Goal: Transaction & Acquisition: Obtain resource

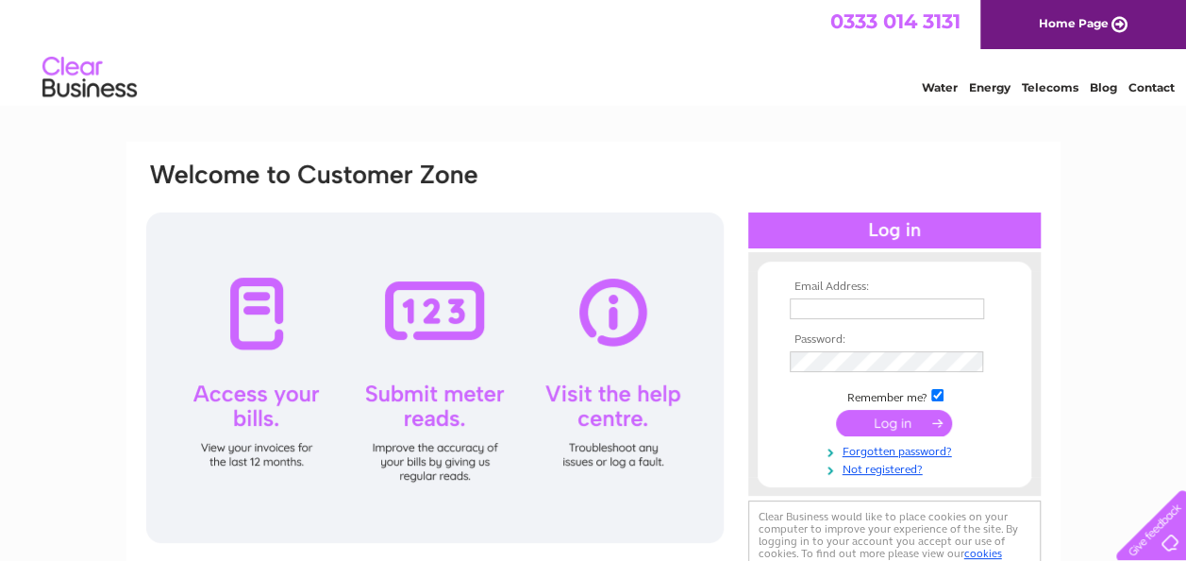
click at [638, 110] on html "0333 014 3131 Home Page Water Energy Telecoms Blog Contact" at bounding box center [593, 55] width 1186 height 110
type input "hilditchc@hotmail.com"
click at [889, 422] on input "submit" at bounding box center [894, 423] width 116 height 26
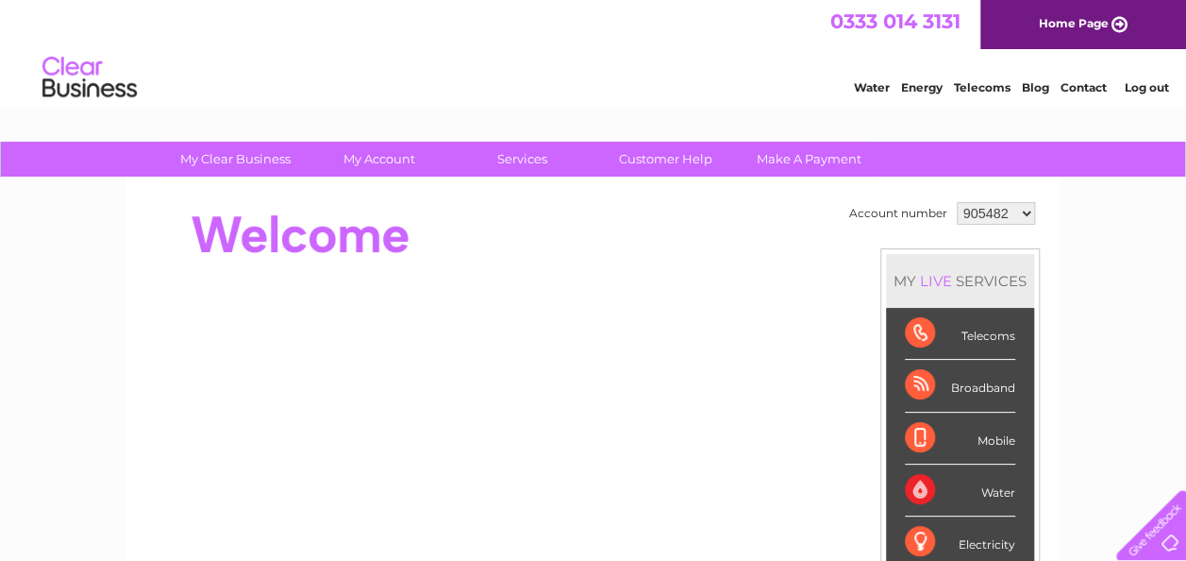
click at [1022, 207] on select "905482 905484 923741 994537 1154086" at bounding box center [996, 213] width 78 height 23
click at [957, 202] on select "905482 905484 923741 994537 1154086" at bounding box center [996, 213] width 78 height 23
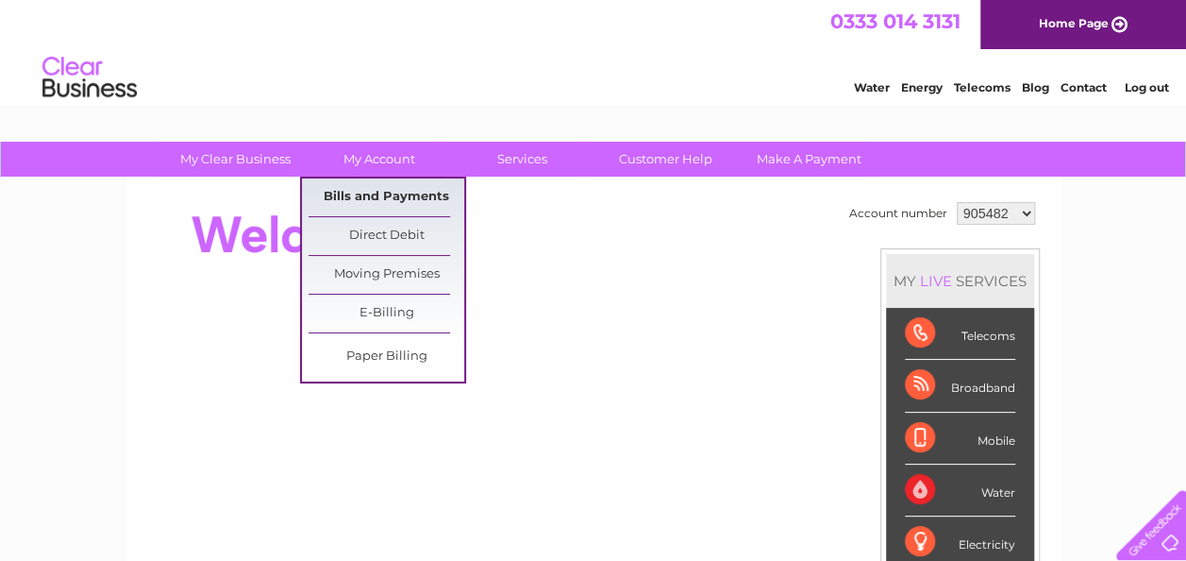
click at [392, 192] on link "Bills and Payments" at bounding box center [387, 197] width 156 height 38
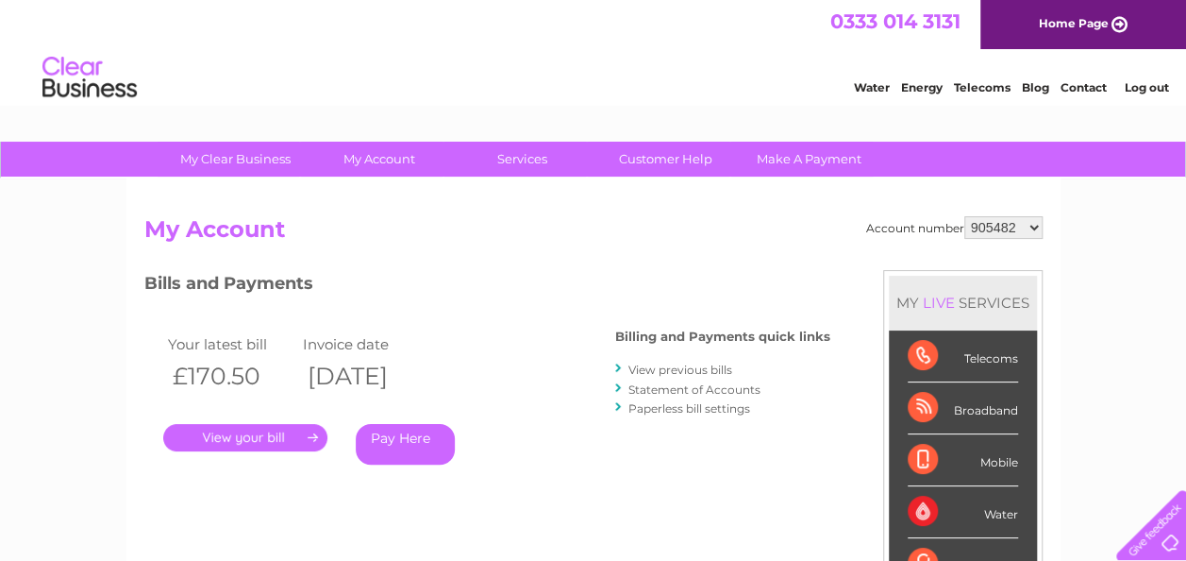
click at [274, 430] on link "." at bounding box center [245, 437] width 164 height 27
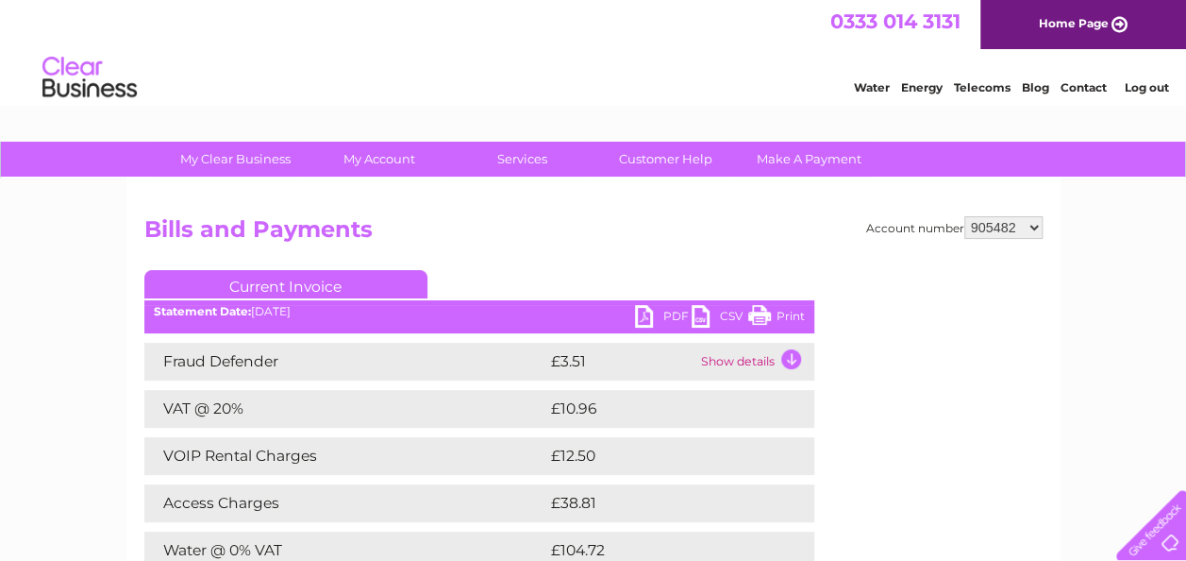
click at [655, 311] on link "PDF" at bounding box center [663, 318] width 57 height 27
click at [1023, 223] on select "905482 905484 923741 994537 1154086" at bounding box center [1004, 227] width 78 height 23
select select "923741"
click at [966, 216] on select "905482 905484 923741 994537 1154086" at bounding box center [1004, 227] width 78 height 23
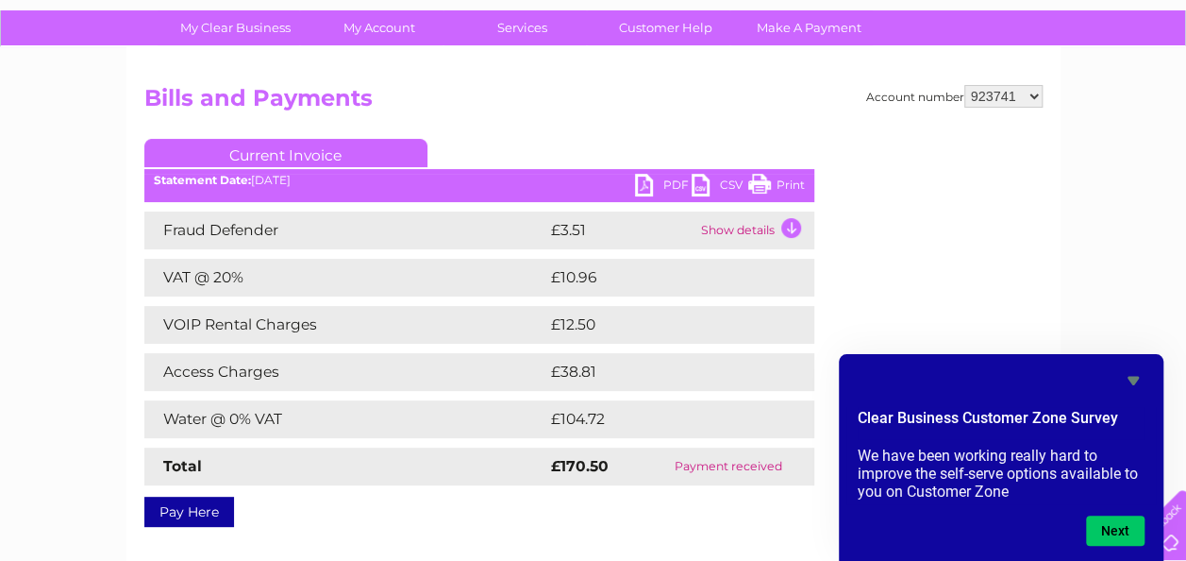
scroll to position [189, 0]
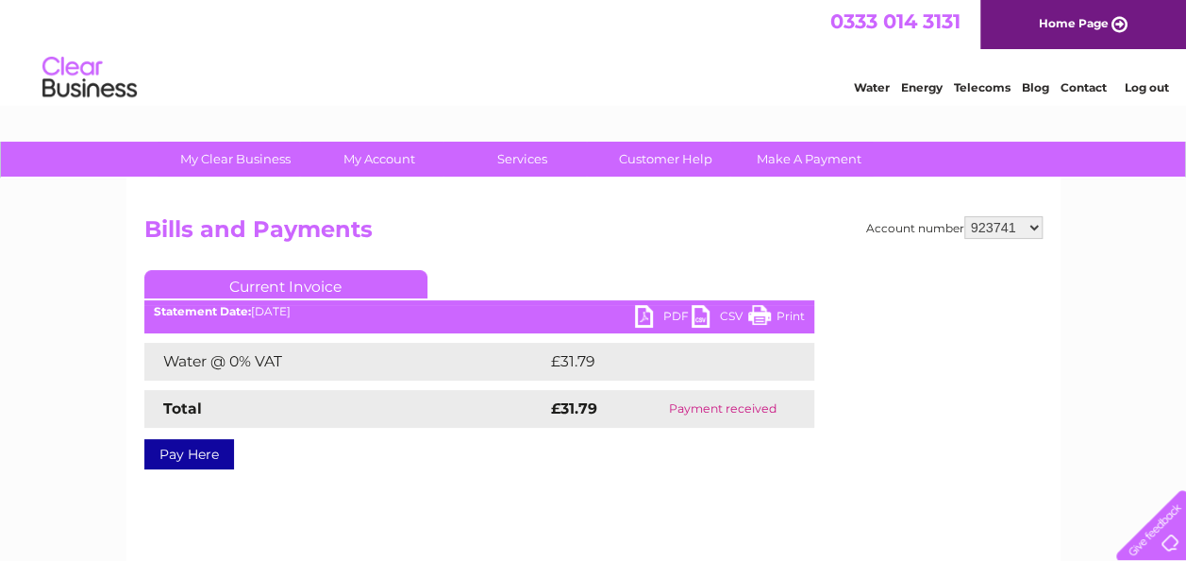
click at [657, 310] on link "PDF" at bounding box center [663, 318] width 57 height 27
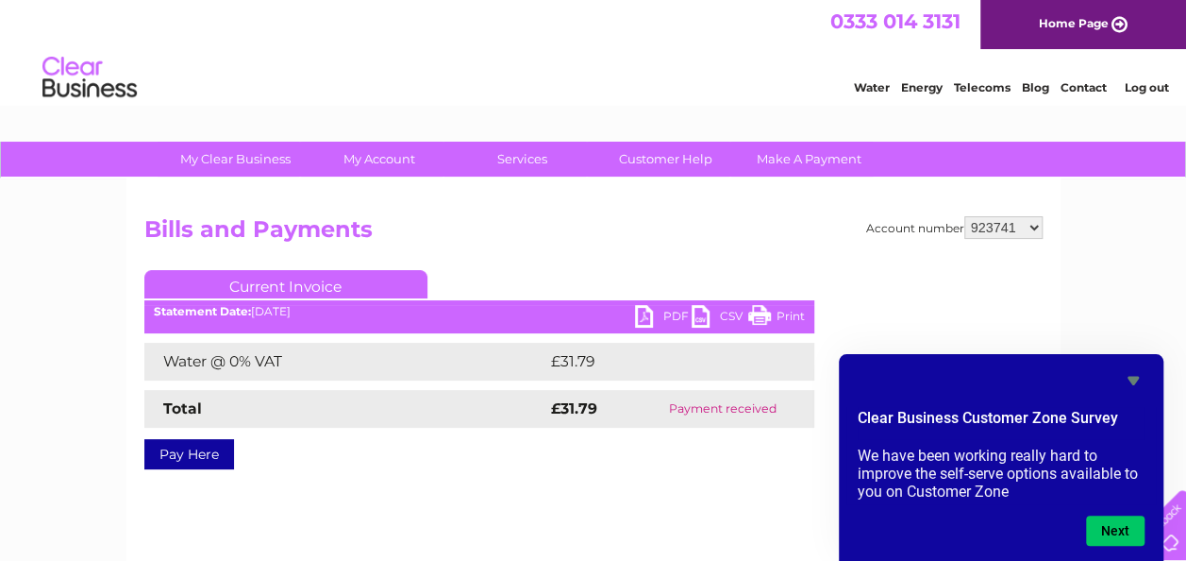
click at [1021, 219] on select "905482 905484 923741 994537 1154086" at bounding box center [1004, 227] width 78 height 23
select select "905484"
click at [966, 216] on select "905482 905484 923741 994537 1154086" at bounding box center [1004, 227] width 78 height 23
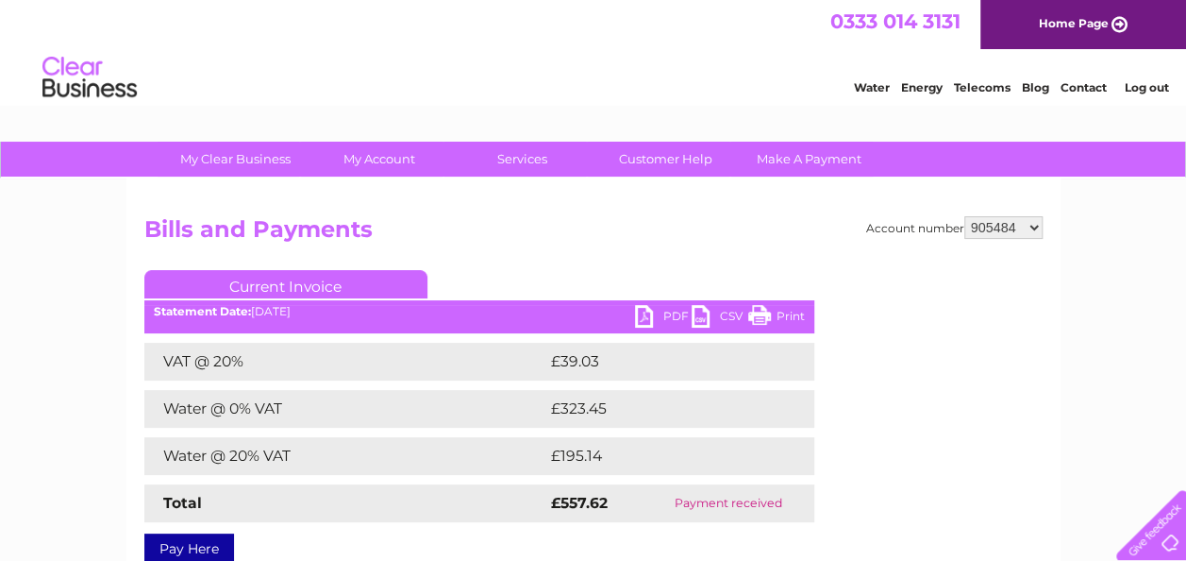
click at [664, 314] on link "PDF" at bounding box center [663, 318] width 57 height 27
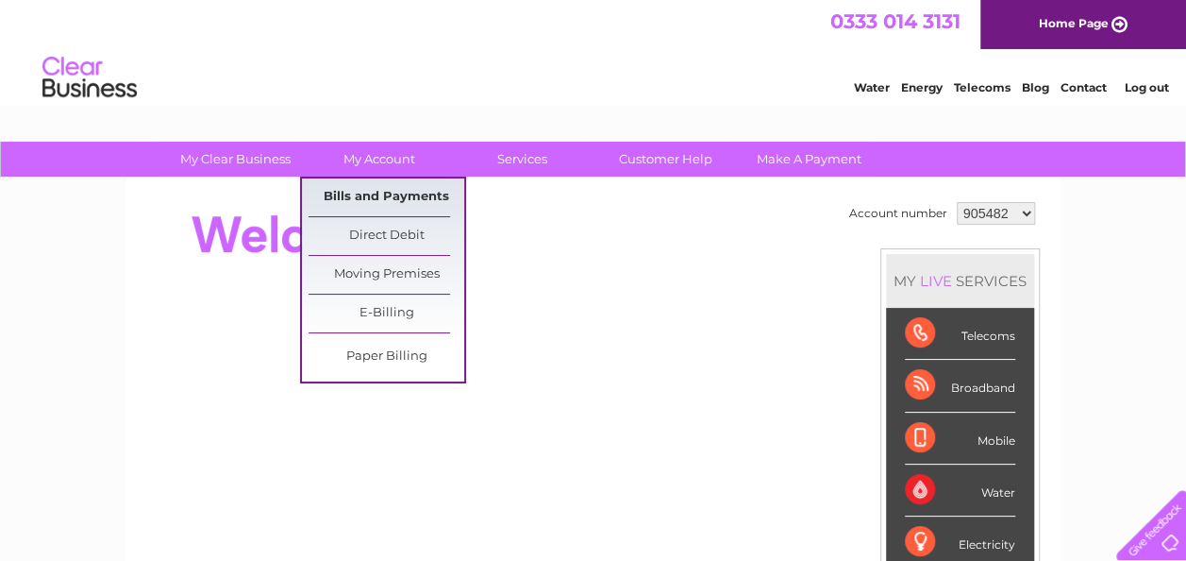
click at [370, 193] on link "Bills and Payments" at bounding box center [387, 197] width 156 height 38
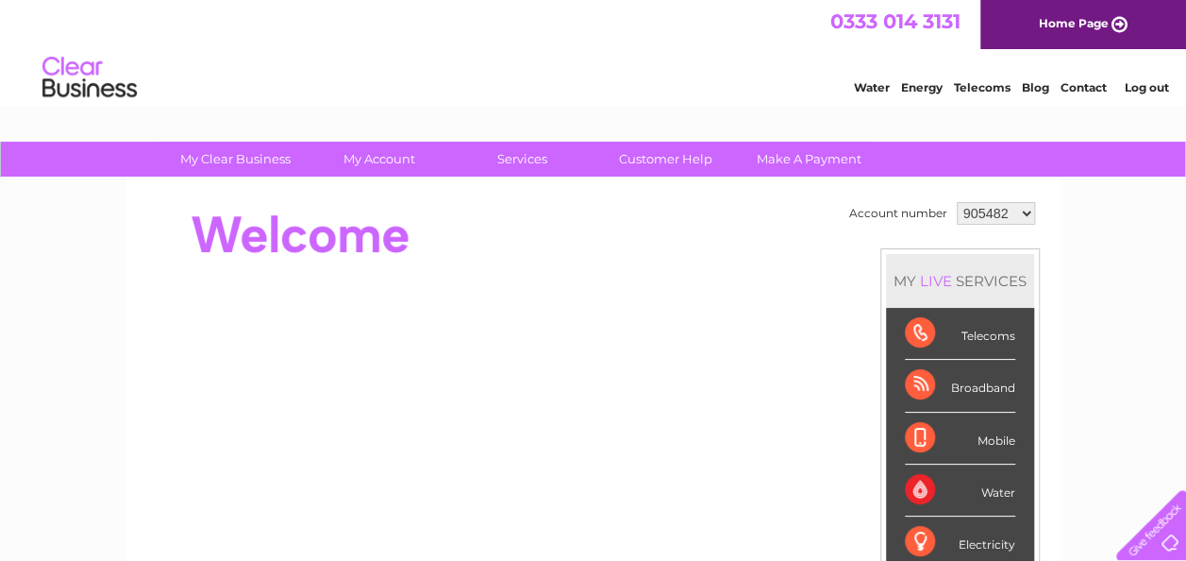
click at [995, 213] on select "905482 905484 923741 994537 1154086" at bounding box center [996, 213] width 78 height 23
select select "905484"
click at [957, 202] on select "905482 905484 923741 994537 1154086" at bounding box center [996, 213] width 78 height 23
click at [993, 205] on select "905482 905484 923741 994537 1154086" at bounding box center [996, 213] width 78 height 23
select select "905484"
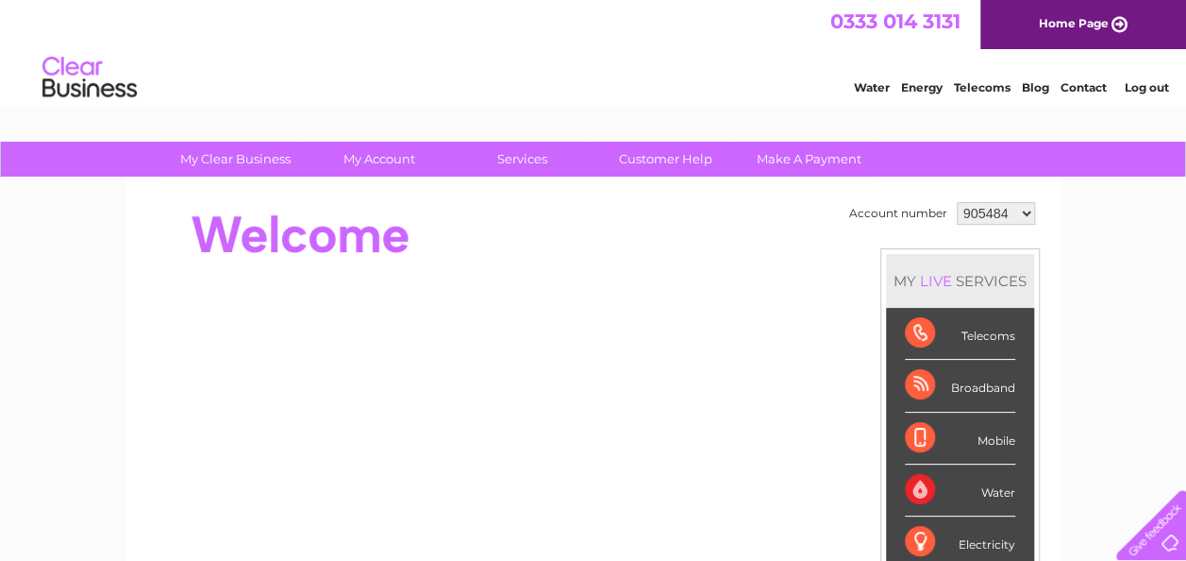
click at [957, 202] on select "905482 905484 923741 994537 1154086" at bounding box center [996, 213] width 78 height 23
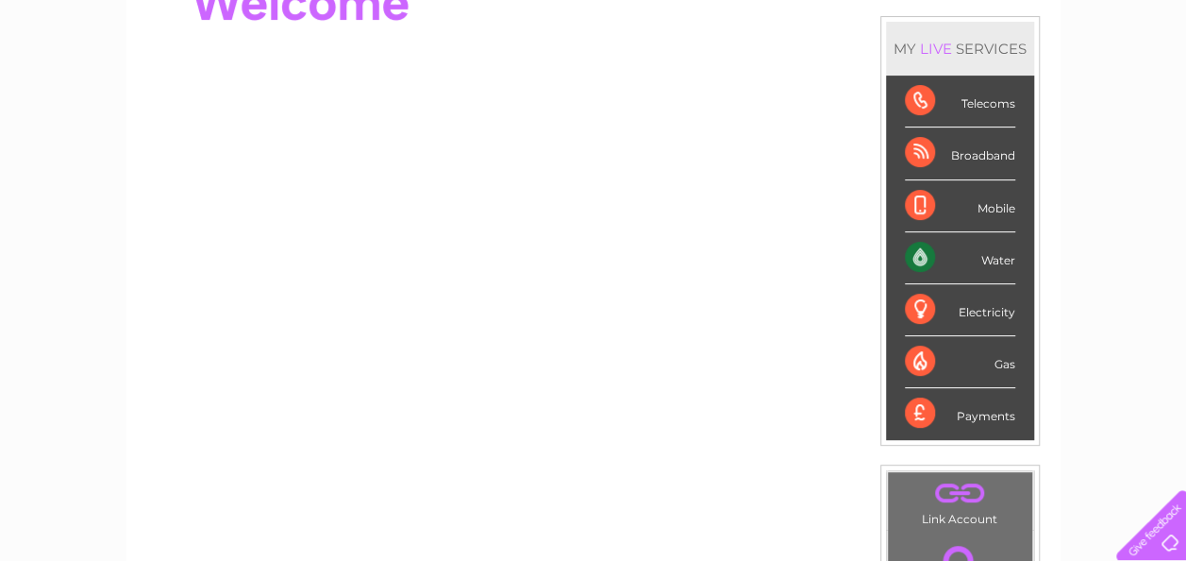
scroll to position [283, 0]
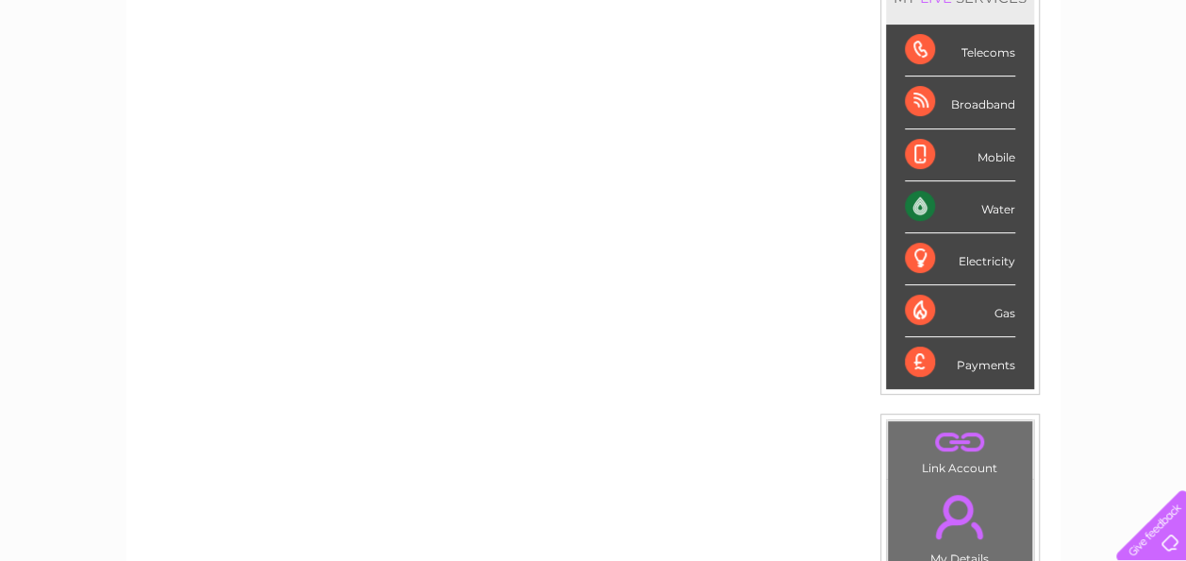
click at [1157, 536] on div at bounding box center [1147, 520] width 77 height 77
click at [993, 208] on div "Water" at bounding box center [960, 207] width 110 height 52
click at [933, 208] on div "Water" at bounding box center [960, 207] width 110 height 52
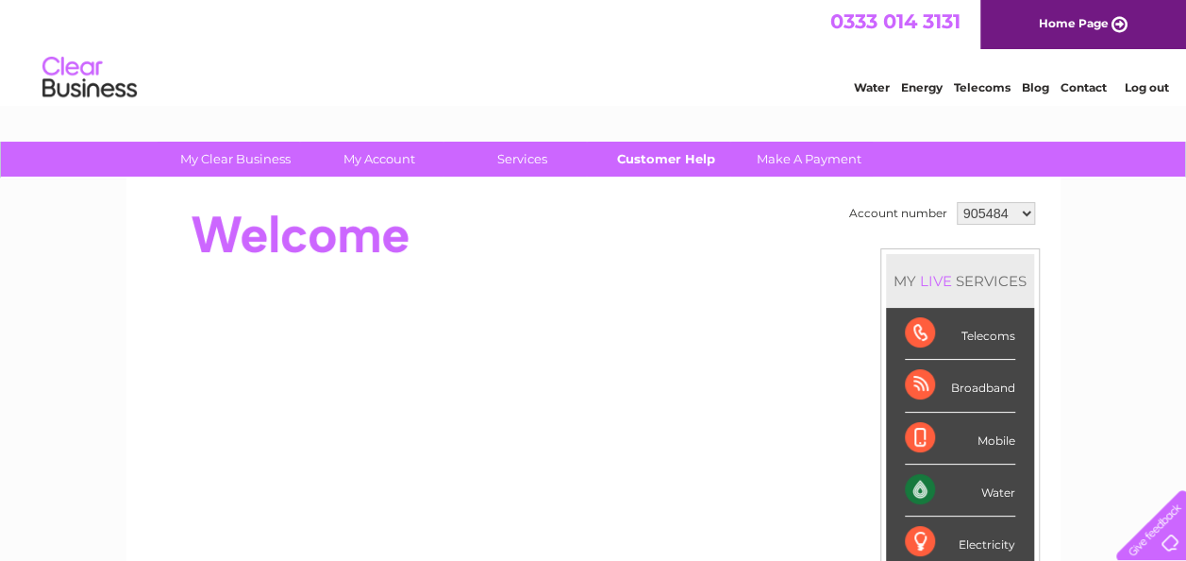
click at [644, 158] on link "Customer Help" at bounding box center [666, 159] width 156 height 35
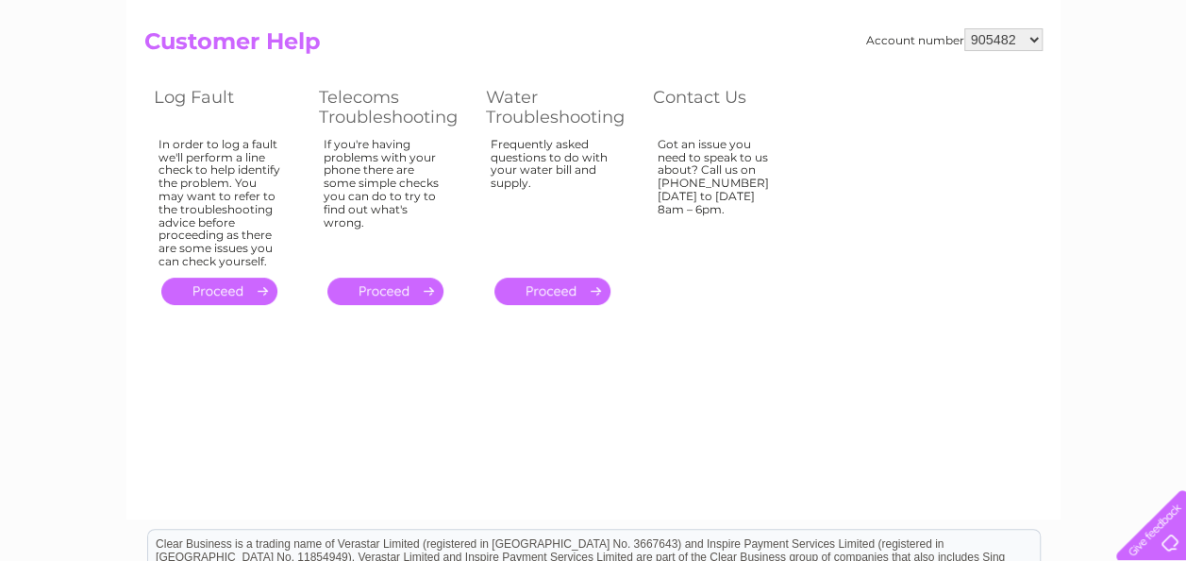
scroll to position [94, 0]
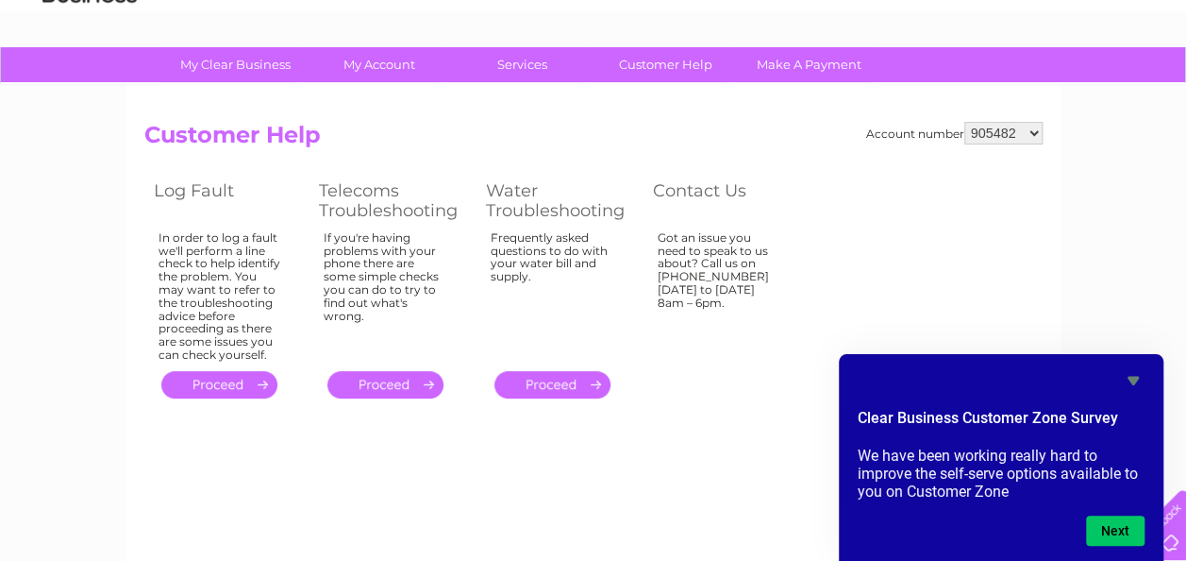
click at [1178, 431] on div "My Clear Business Login Details My Details My Preferences Link Account My Accou…" at bounding box center [593, 491] width 1186 height 888
click at [1172, 536] on div at bounding box center [1147, 520] width 77 height 77
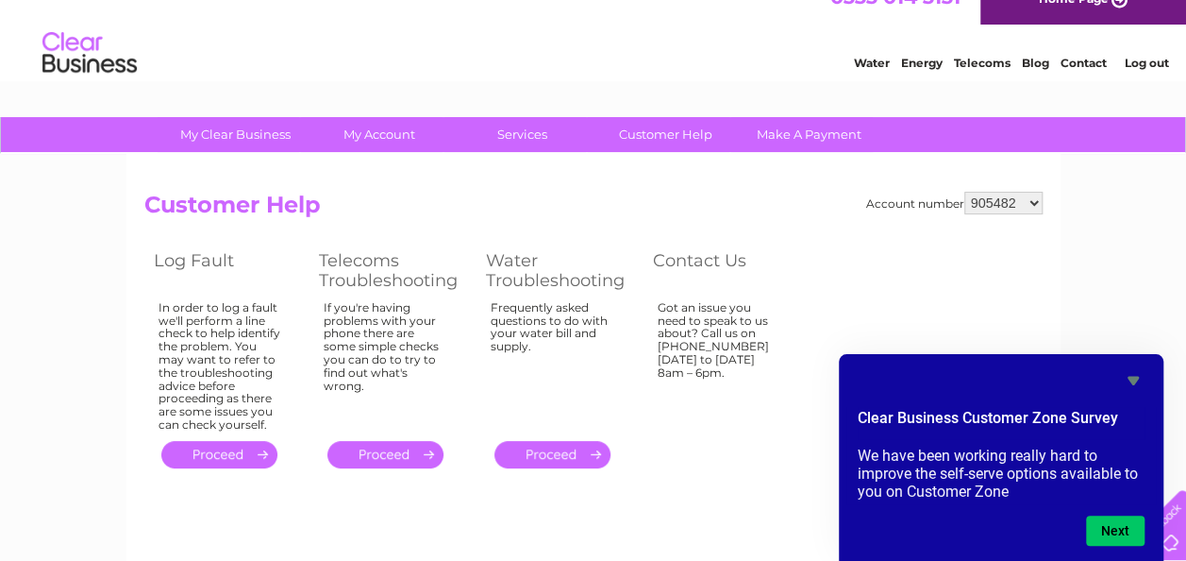
scroll to position [0, 0]
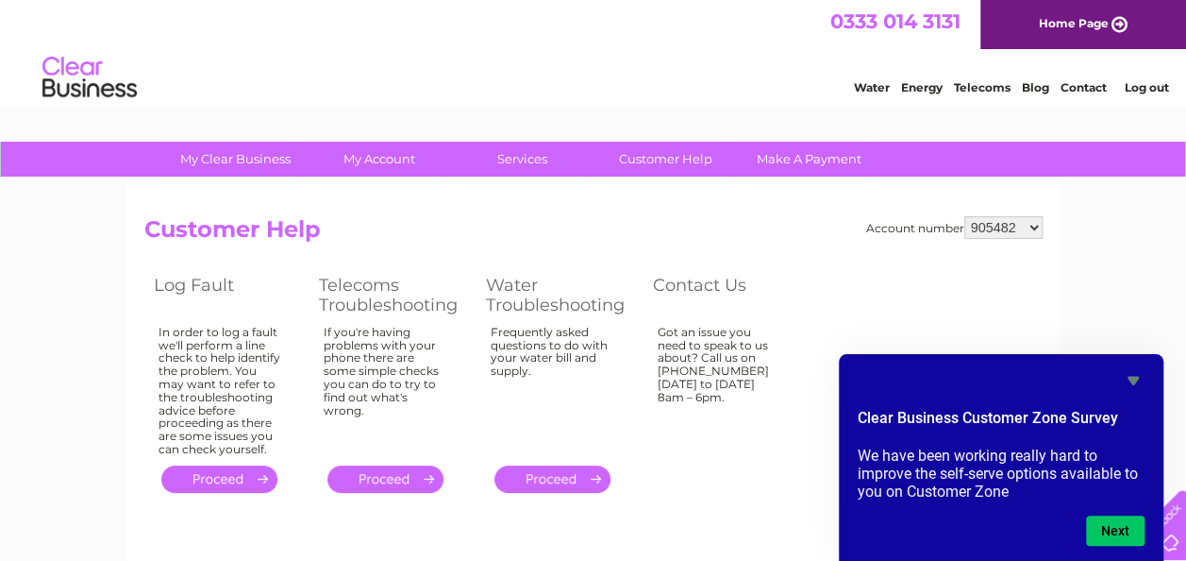
click at [765, 489] on table "Log Fault Telecoms Troubleshooting Water Troubleshooting Contact Us In order to…" at bounding box center [476, 383] width 664 height 227
